Goal: Task Accomplishment & Management: Use online tool/utility

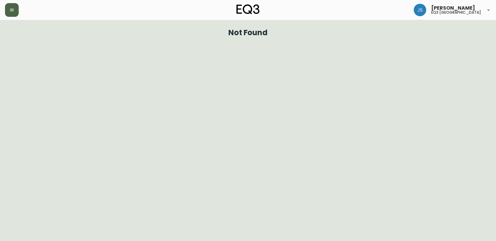
click at [9, 12] on button "button" at bounding box center [12, 10] width 14 height 14
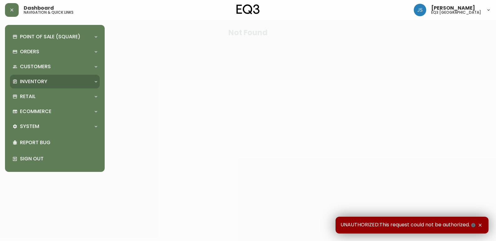
click at [26, 79] on p "Inventory" at bounding box center [33, 81] width 27 height 7
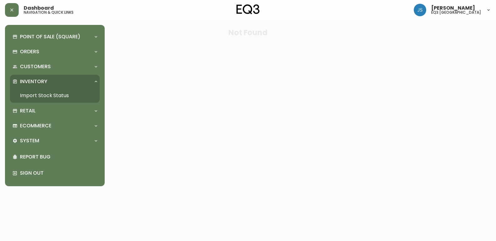
click at [30, 94] on link "Import Stock Status" at bounding box center [55, 95] width 90 height 14
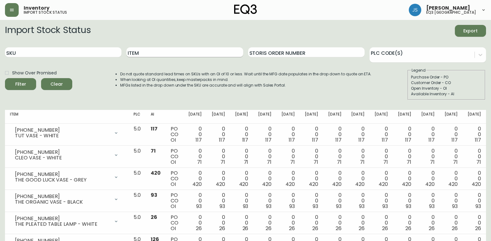
click at [134, 52] on input "Item" at bounding box center [184, 52] width 116 height 10
click at [5, 78] on button "Filter" at bounding box center [20, 84] width 31 height 12
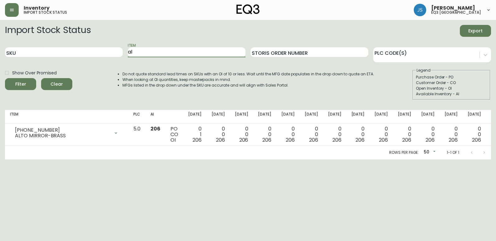
type input "a"
click at [5, 78] on button "Filter" at bounding box center [20, 84] width 31 height 12
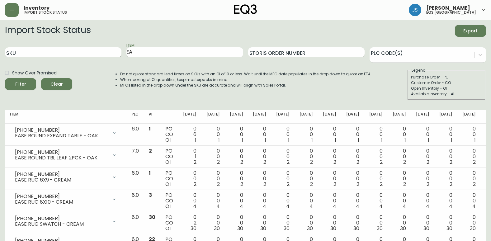
type input "E"
click at [94, 48] on input "SKU" at bounding box center [63, 52] width 116 height 10
paste input "[PHONE_NUMBER]"
click at [5, 78] on button "Filter" at bounding box center [20, 84] width 31 height 12
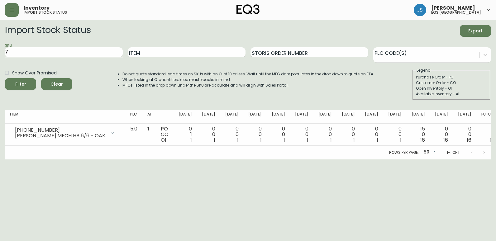
type input "7"
paste input "[PHONE_NUMBER]"
click at [5, 78] on button "Filter" at bounding box center [20, 84] width 31 height 12
type input "7"
paste input "[PHONE_NUMBER]"
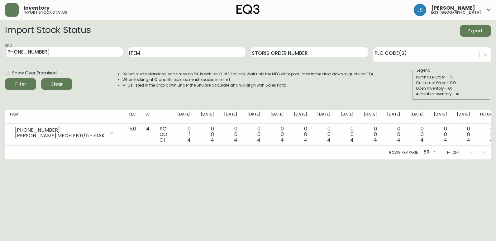
type input "[PHONE_NUMBER]"
click at [5, 78] on button "Filter" at bounding box center [20, 84] width 31 height 12
